Goal: Information Seeking & Learning: Learn about a topic

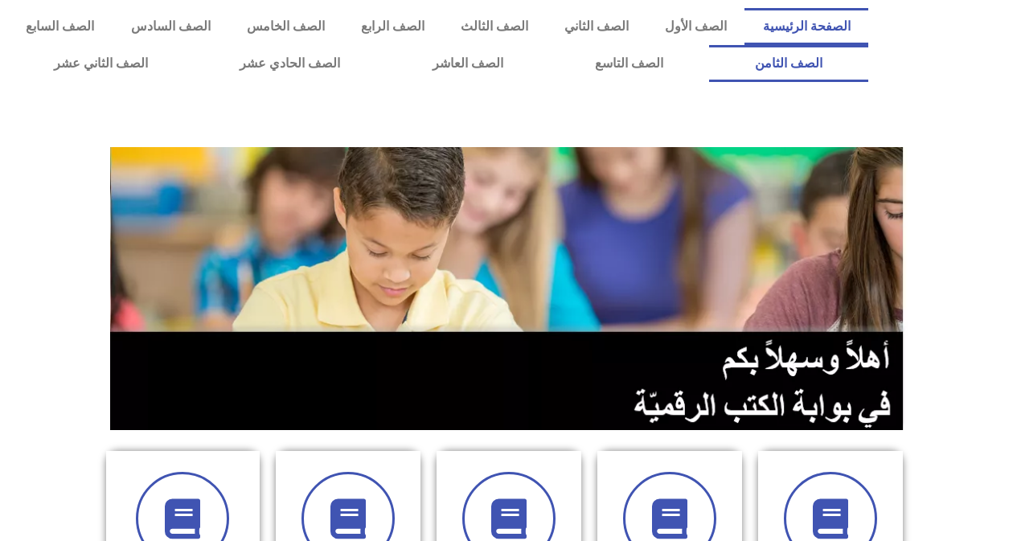
click at [709, 45] on link "الصف الثامن" at bounding box center [788, 63] width 159 height 37
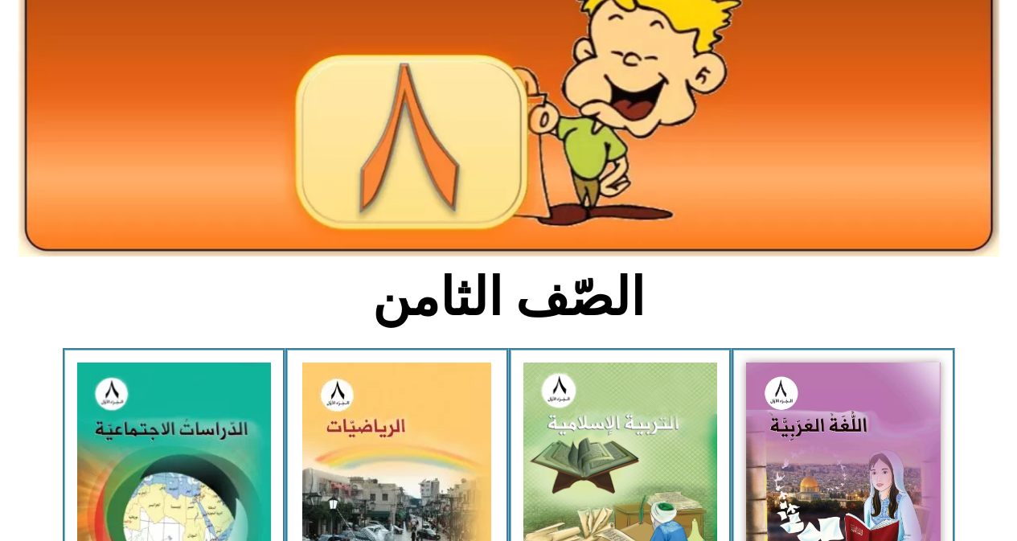
scroll to position [161, 0]
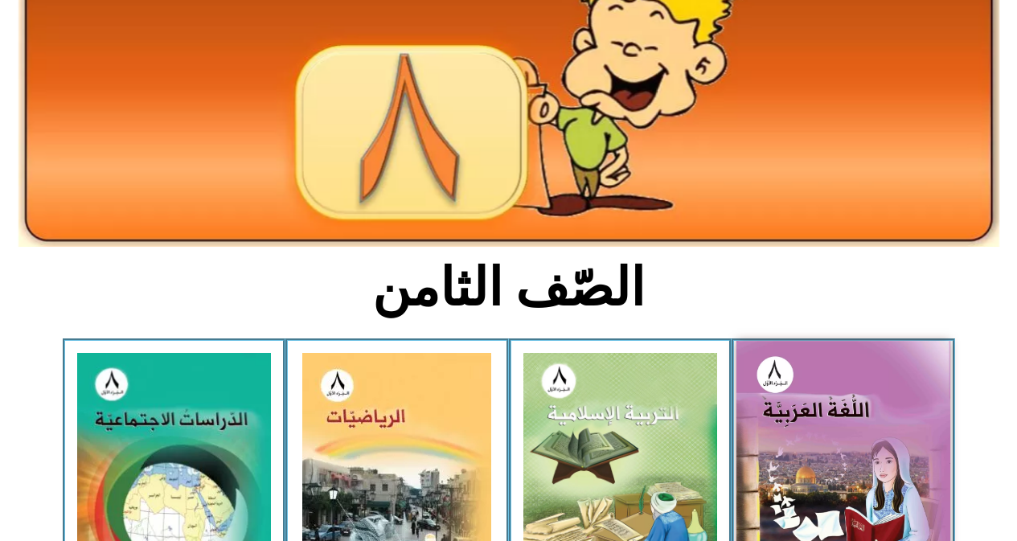
click at [882, 439] on img at bounding box center [843, 472] width 214 height 263
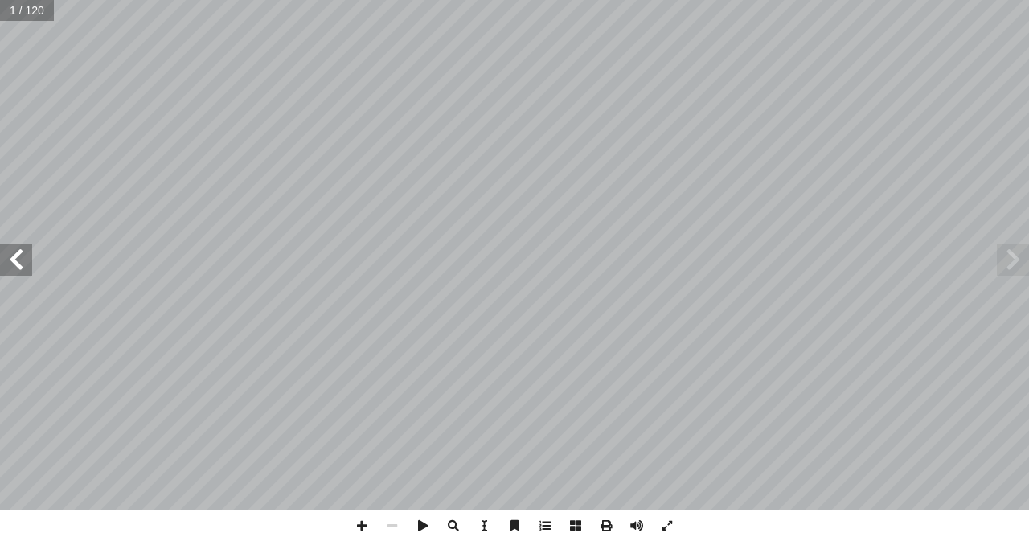
click at [10, 258] on span at bounding box center [16, 260] width 32 height 32
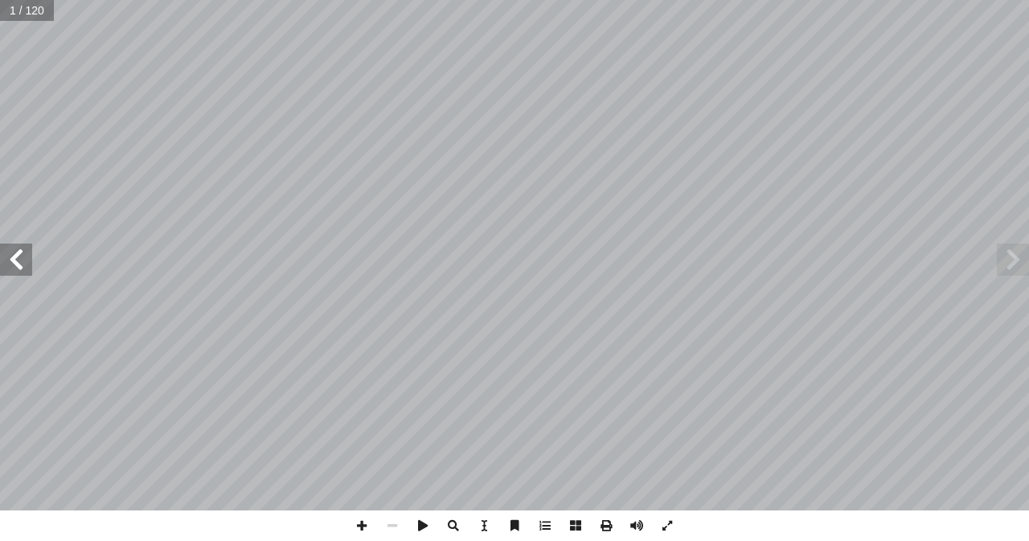
click at [10, 258] on span at bounding box center [16, 260] width 32 height 32
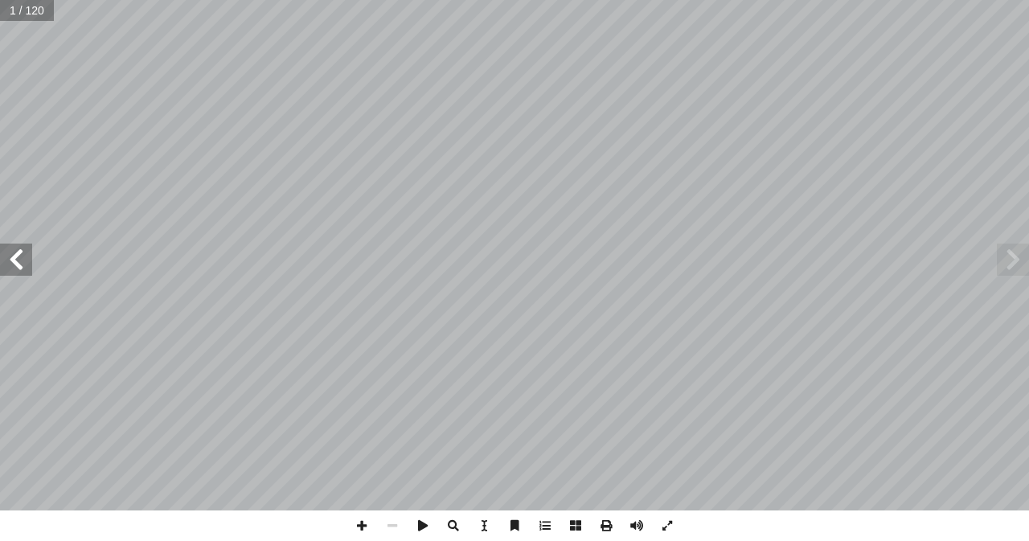
click at [10, 258] on span at bounding box center [16, 260] width 32 height 32
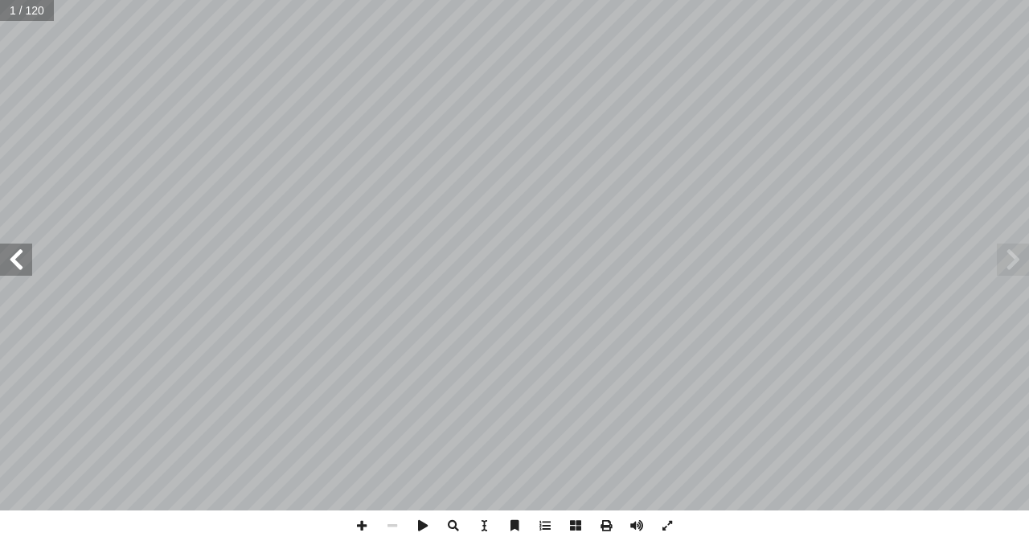
click at [10, 258] on span at bounding box center [16, 260] width 32 height 32
click at [13, 260] on span at bounding box center [16, 260] width 32 height 32
click at [363, 526] on span at bounding box center [361, 525] width 31 height 31
click at [361, 522] on span at bounding box center [361, 525] width 31 height 31
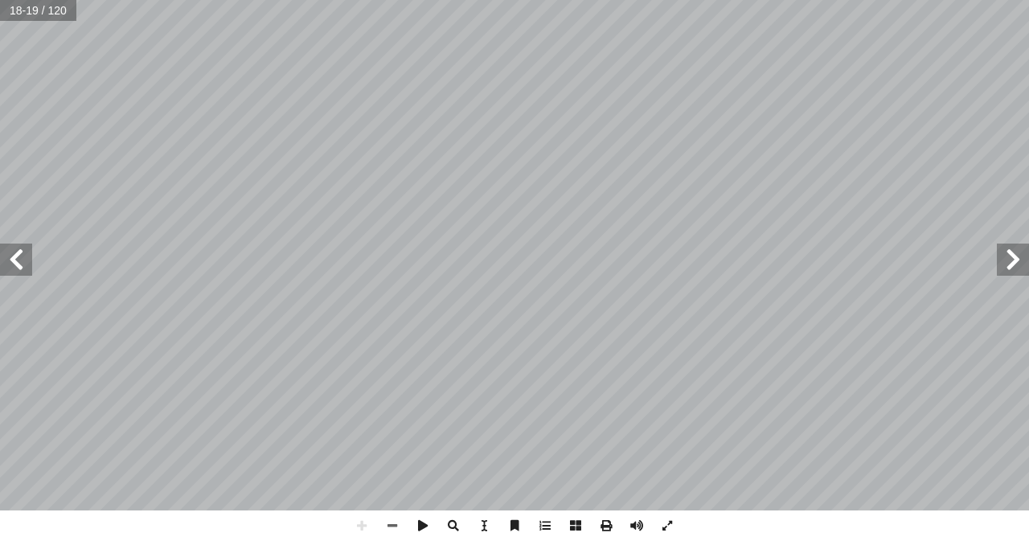
click at [378, 146] on html "الصفحة الرئيسية الصف الأول الصف الثاني الصف الثالث الصف الرابع الصف الخامس الصف…" at bounding box center [514, 73] width 1029 height 146
